Goal: Task Accomplishment & Management: Complete application form

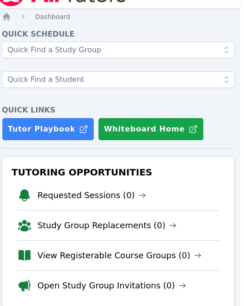
scroll to position [22, 4]
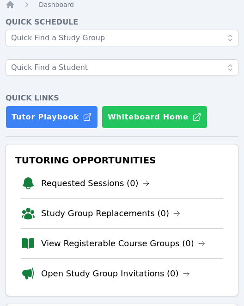
scroll to position [35, 0]
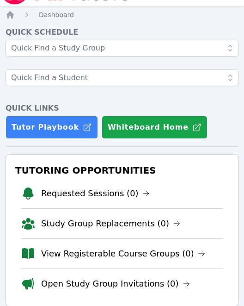
scroll to position [25, 0]
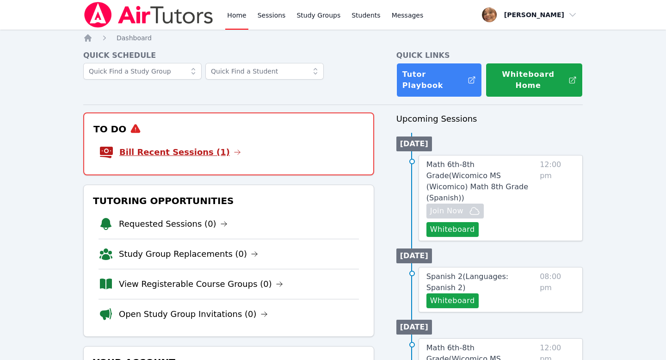
click at [191, 146] on link "Bill Recent Sessions (1)" at bounding box center [180, 152] width 122 height 13
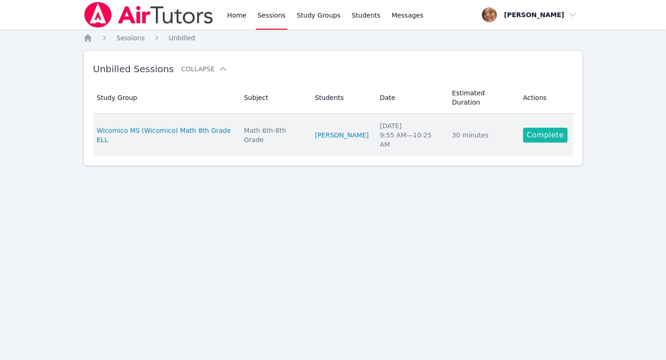
click at [540, 128] on link "Complete" at bounding box center [545, 135] width 44 height 15
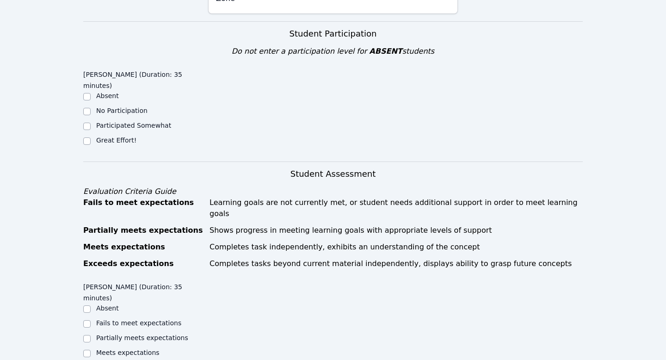
scroll to position [310, 0]
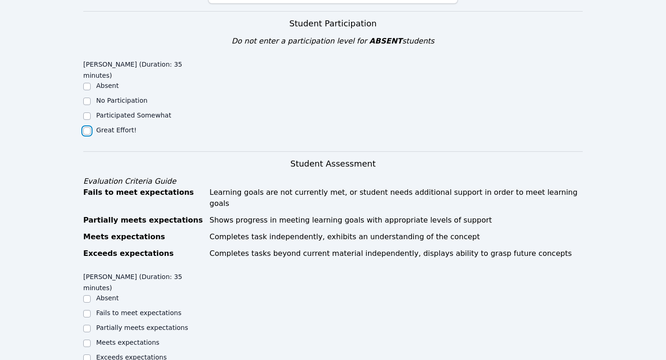
click at [86, 127] on input "Great Effort!" at bounding box center [86, 130] width 7 height 7
checkbox input "true"
click at [87, 338] on div at bounding box center [86, 343] width 7 height 11
click at [87, 340] on input "Meets expectations" at bounding box center [86, 343] width 7 height 7
checkbox input "true"
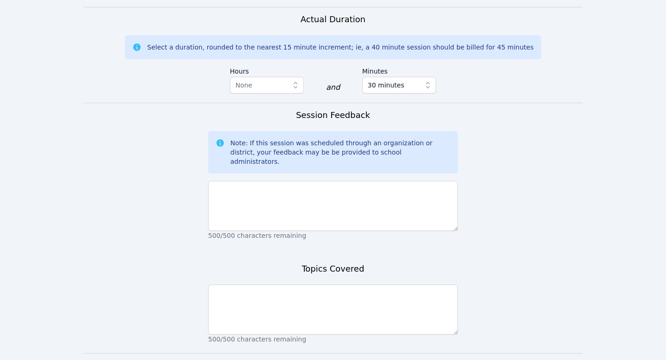
scroll to position [692, 0]
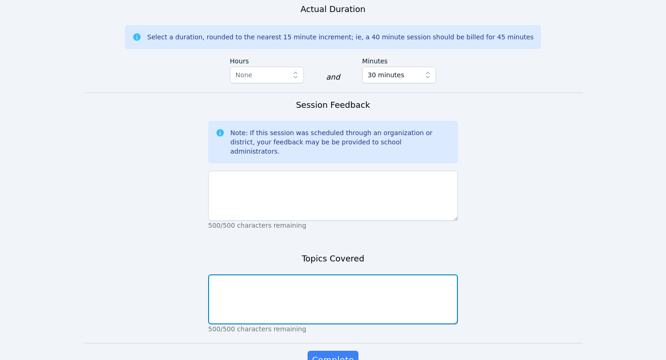
click at [230, 274] on textarea at bounding box center [333, 299] width 250 height 50
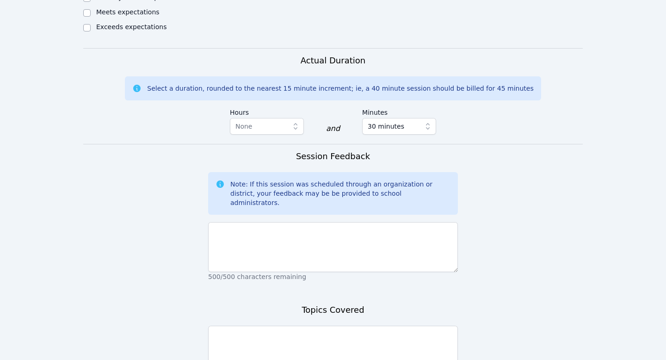
scroll to position [648, 0]
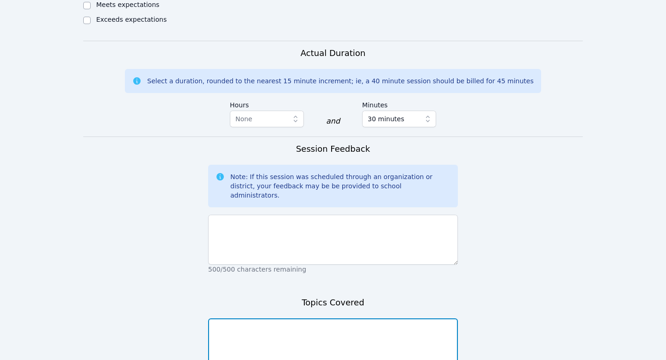
click at [342, 318] on textarea at bounding box center [333, 343] width 250 height 50
type textarea "Functions"
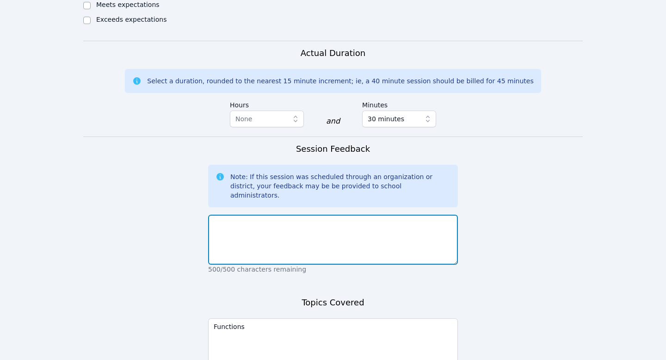
click at [352, 215] on textarea at bounding box center [333, 240] width 250 height 50
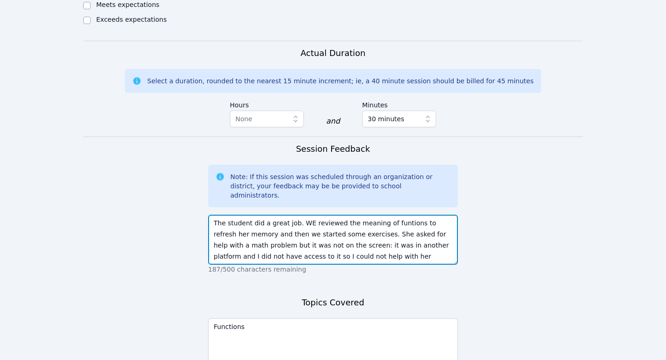
scroll to position [6, 0]
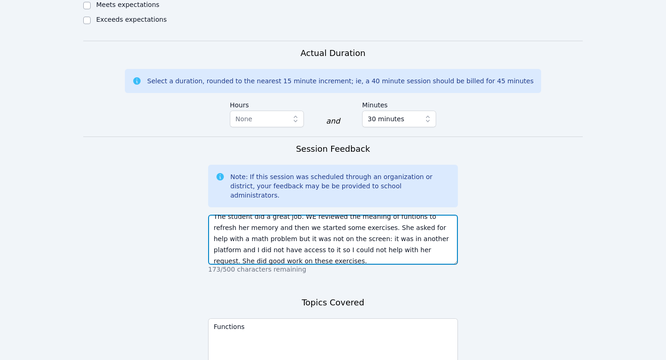
type textarea "The student did a great job. WE reviewed the meaning of funtions to refresh her…"
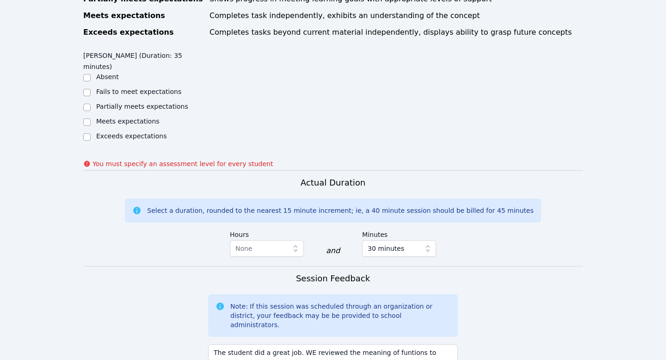
scroll to position [543, 0]
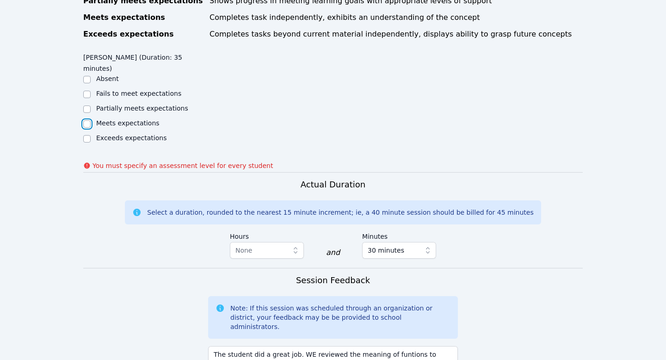
click at [87, 120] on input "Meets expectations" at bounding box center [86, 123] width 7 height 7
checkbox input "true"
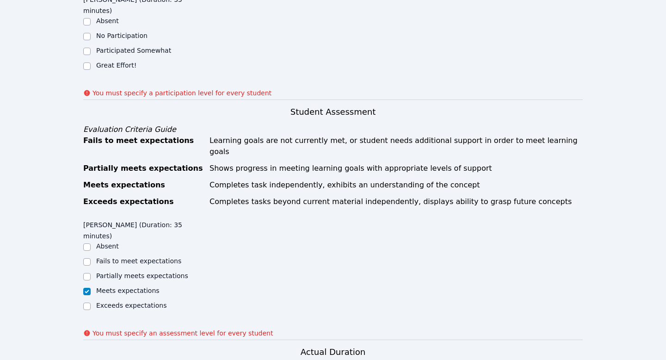
scroll to position [361, 0]
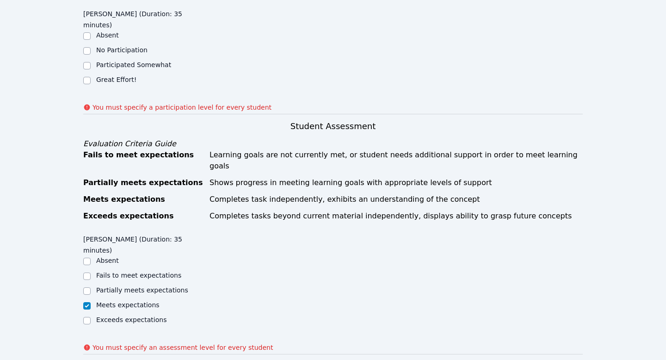
type textarea "The student did a great job. We reviewed the meaning of functions to refresh he…"
click at [86, 62] on input "Participated Somewhat" at bounding box center [86, 65] width 7 height 7
checkbox input "true"
click at [87, 77] on input "Great Effort!" at bounding box center [86, 80] width 7 height 7
checkbox input "true"
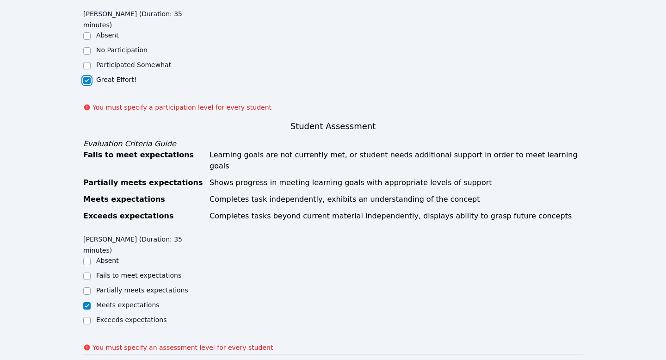
checkbox input "false"
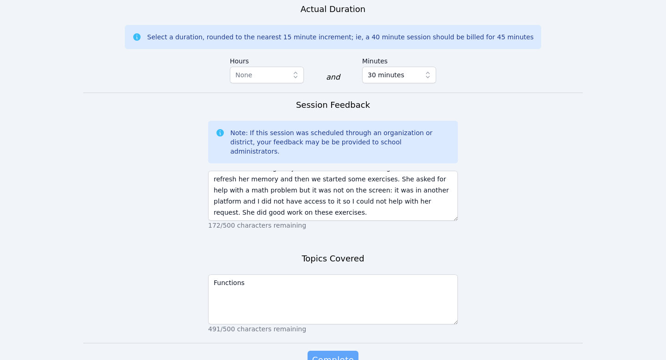
click at [331, 354] on span "Complete" at bounding box center [333, 360] width 42 height 13
